Goal: Transaction & Acquisition: Purchase product/service

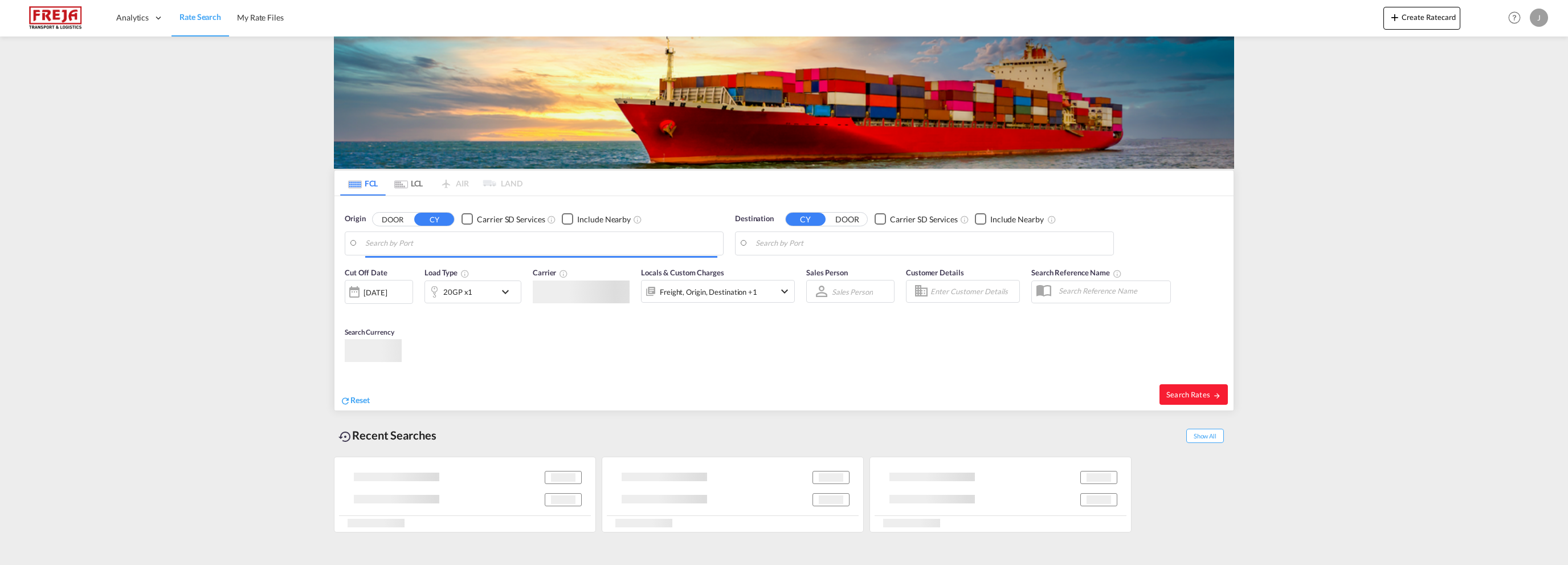
type input "[GEOGRAPHIC_DATA], NOKRS"
type input "Poti, GEPTI"
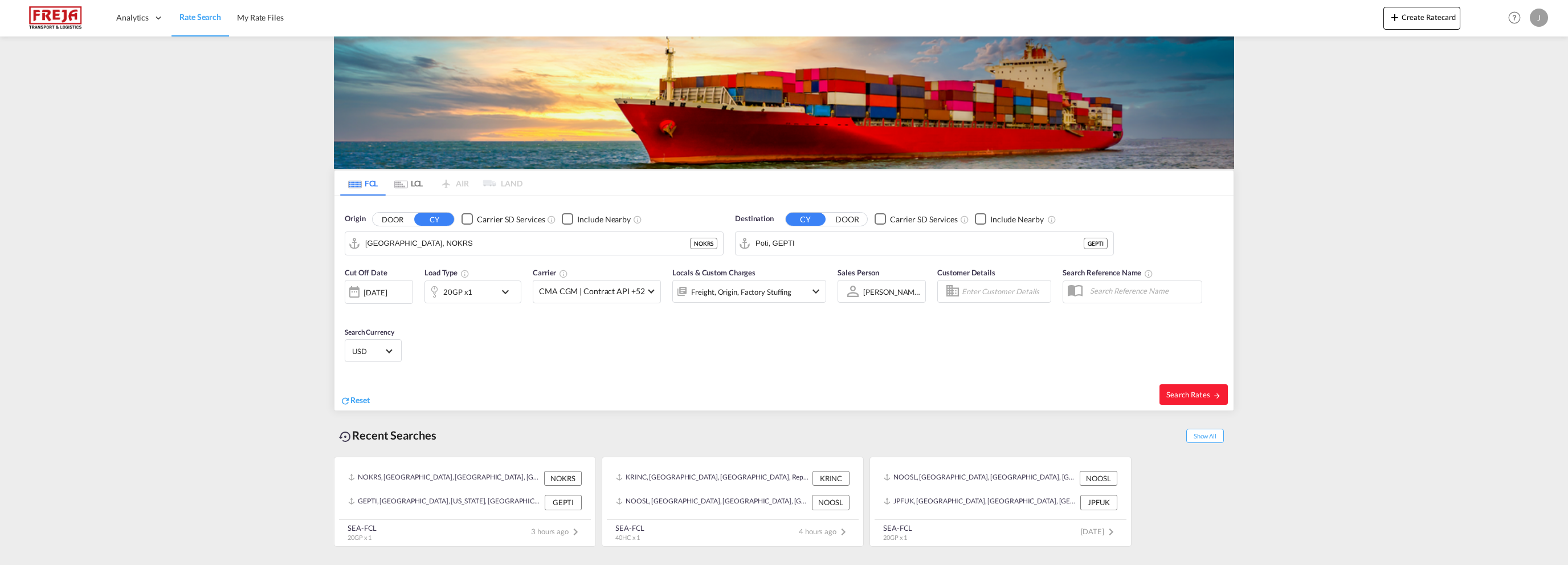
click at [366, 395] on span "Reset" at bounding box center [360, 399] width 19 height 9
click at [405, 245] on body "Analytics Reports Dashboard Rate Search My Rate Files Analytics" at bounding box center [784, 282] width 1568 height 565
click at [404, 271] on div "Kristiansand [GEOGRAPHIC_DATA] NOKRS" at bounding box center [454, 274] width 217 height 34
type input "[GEOGRAPHIC_DATA], NOKRS"
click at [807, 243] on body "Analytics Reports Dashboard Rate Search My Rate Files Analytics" at bounding box center [784, 282] width 1568 height 565
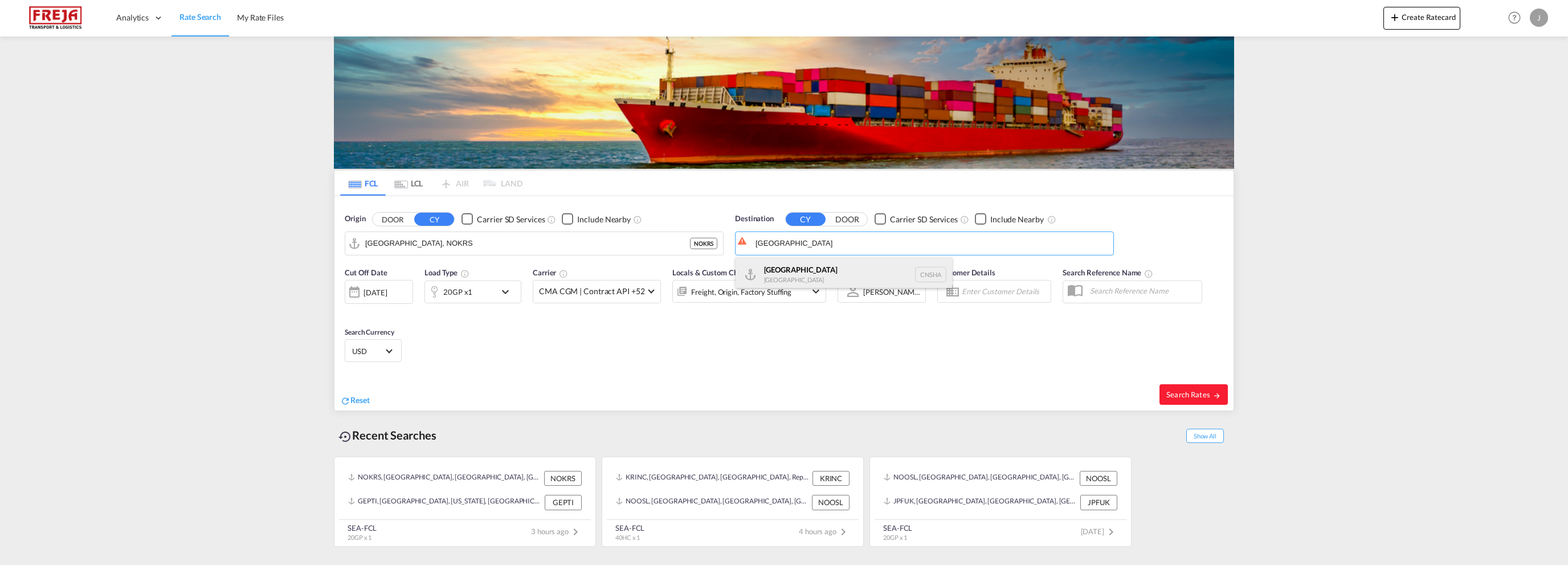
click at [810, 269] on div "Shanghai [GEOGRAPHIC_DATA] [GEOGRAPHIC_DATA]" at bounding box center [844, 274] width 217 height 34
type input "[GEOGRAPHIC_DATA], [GEOGRAPHIC_DATA]"
click at [506, 289] on md-icon "icon-chevron-down" at bounding box center [508, 292] width 19 height 14
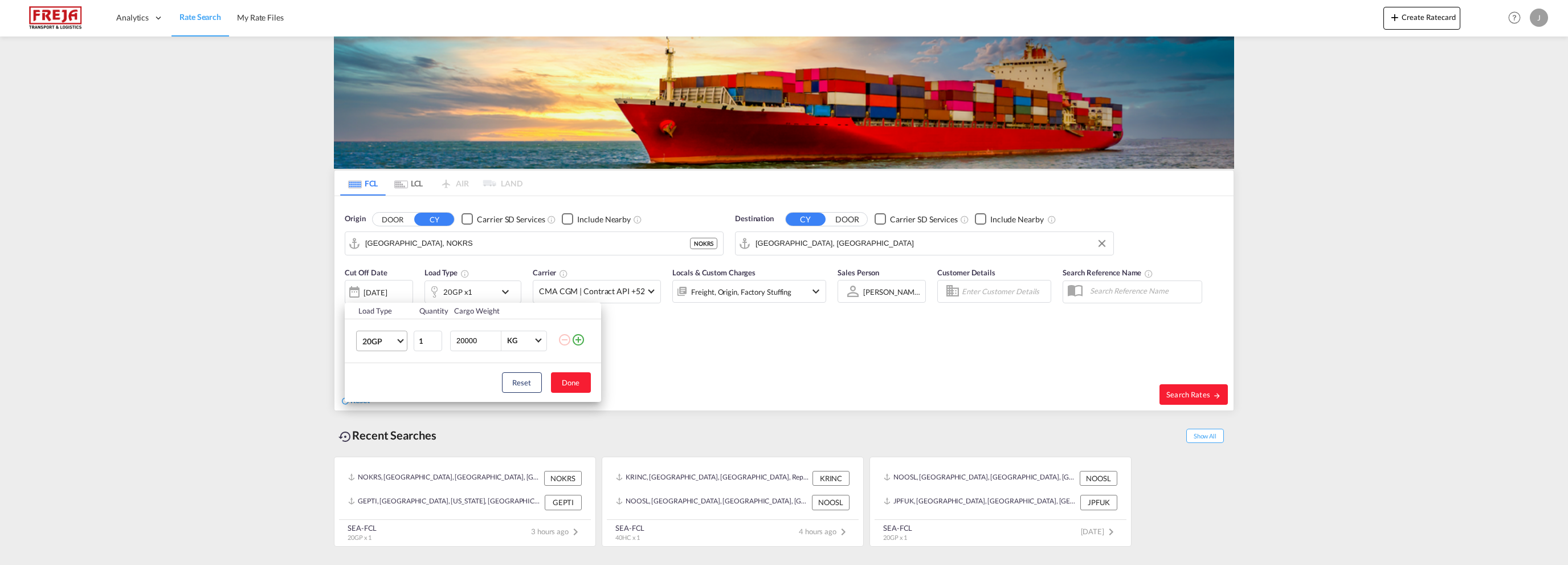
click at [400, 340] on span "Choose: \a20GP" at bounding box center [400, 339] width 6 height 6
click at [373, 394] on div "40HC" at bounding box center [372, 396] width 21 height 11
drag, startPoint x: 578, startPoint y: 385, endPoint x: 564, endPoint y: 379, distance: 15.2
click at [578, 385] on button "Done" at bounding box center [571, 383] width 40 height 21
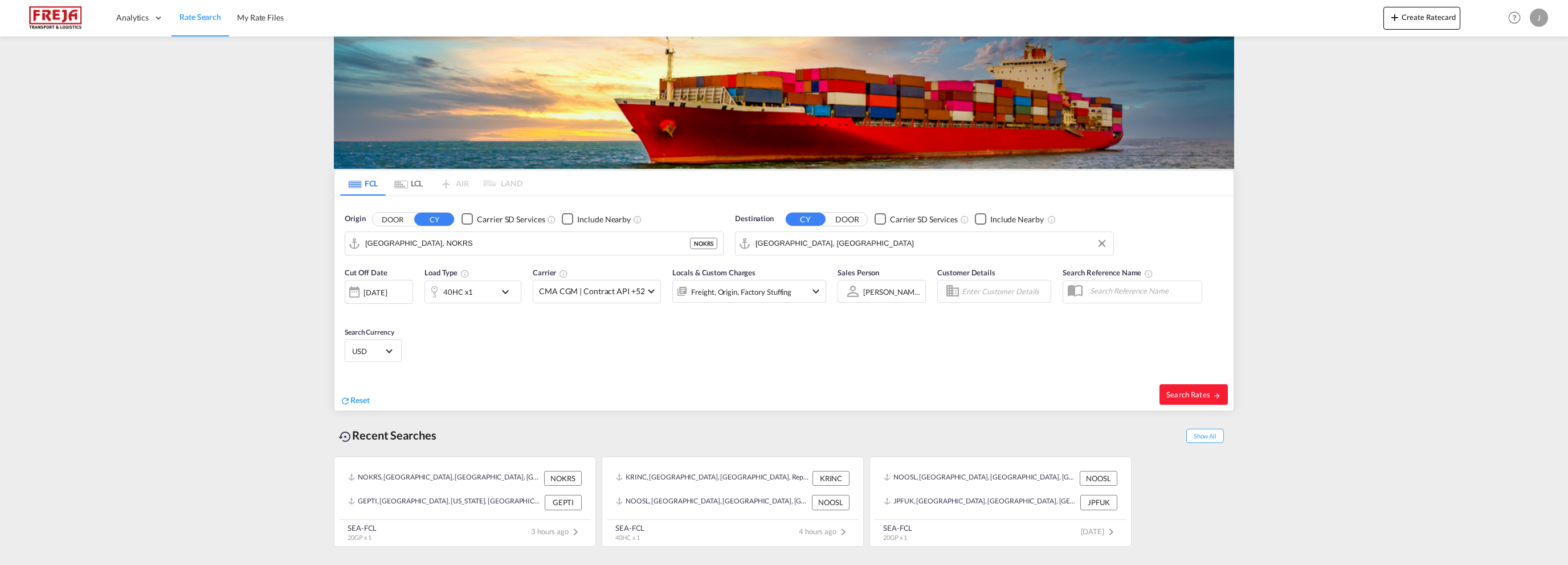
click at [384, 292] on div "[DATE]" at bounding box center [375, 292] width 23 height 10
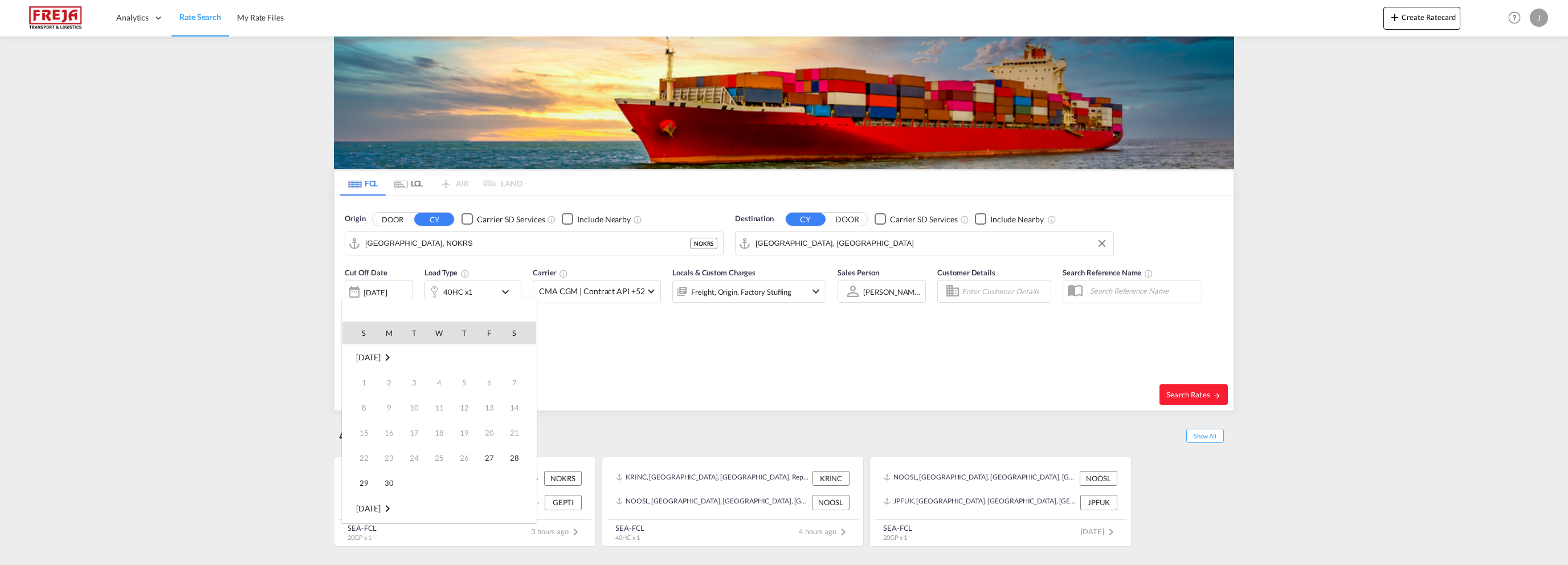
scroll to position [453, 0]
click at [392, 484] on span "29" at bounding box center [389, 483] width 23 height 23
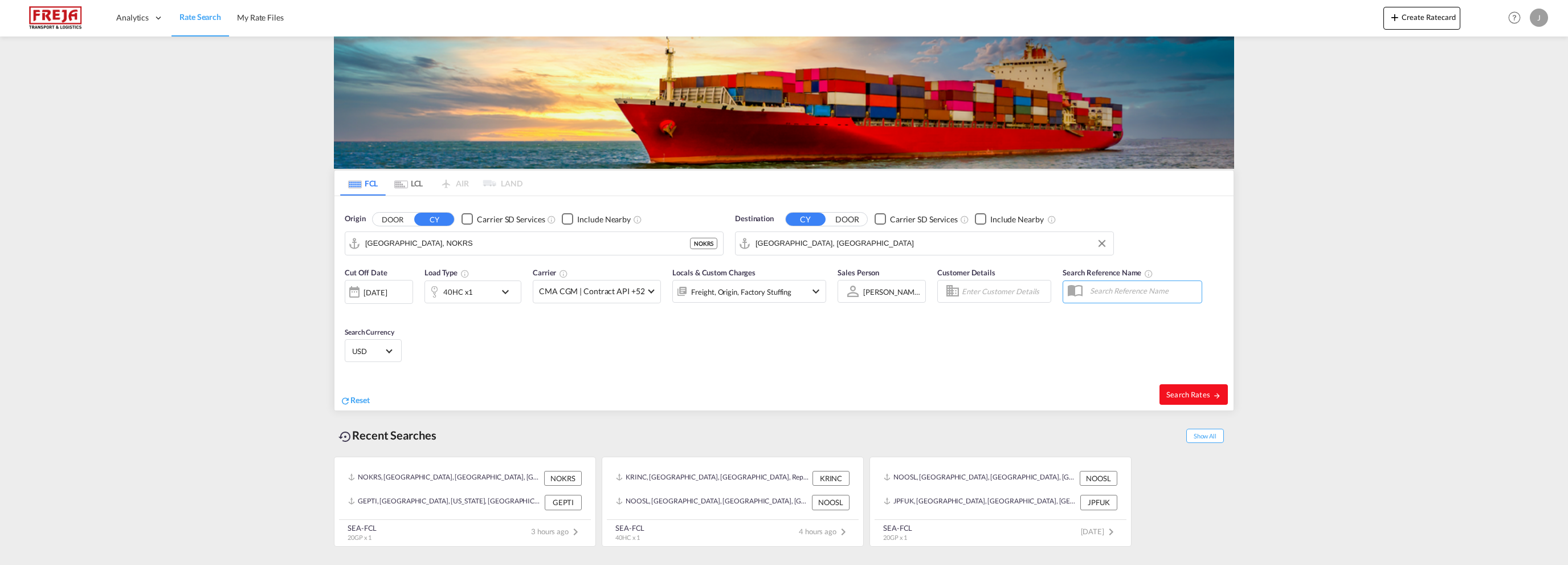
click at [1189, 393] on span "Search Rates" at bounding box center [1193, 394] width 55 height 9
type input "NOKRS to CNSHA / [DATE]"
